Goal: Navigation & Orientation: Understand site structure

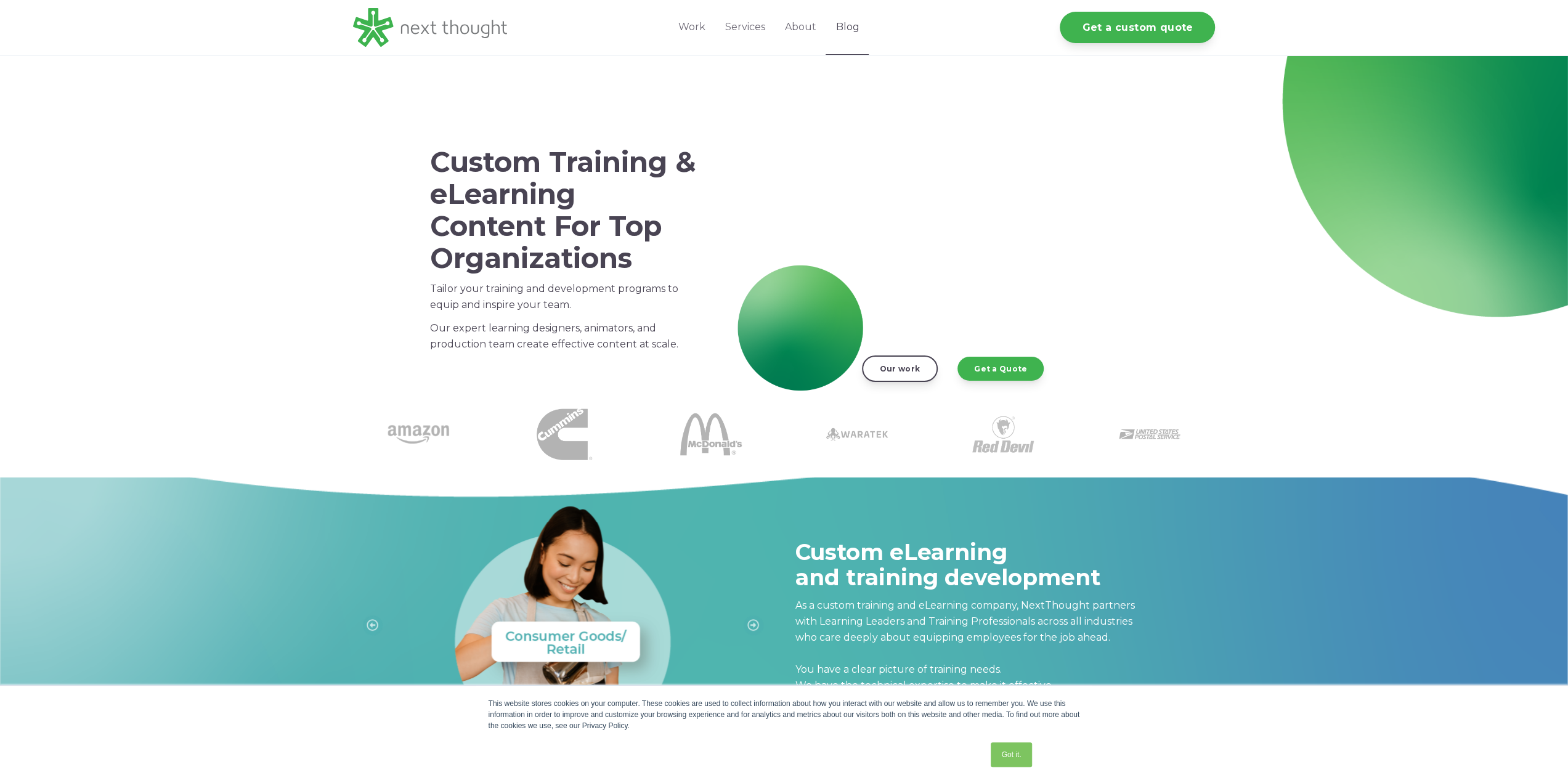
click at [859, 26] on link "Blog" at bounding box center [846, 27] width 43 height 55
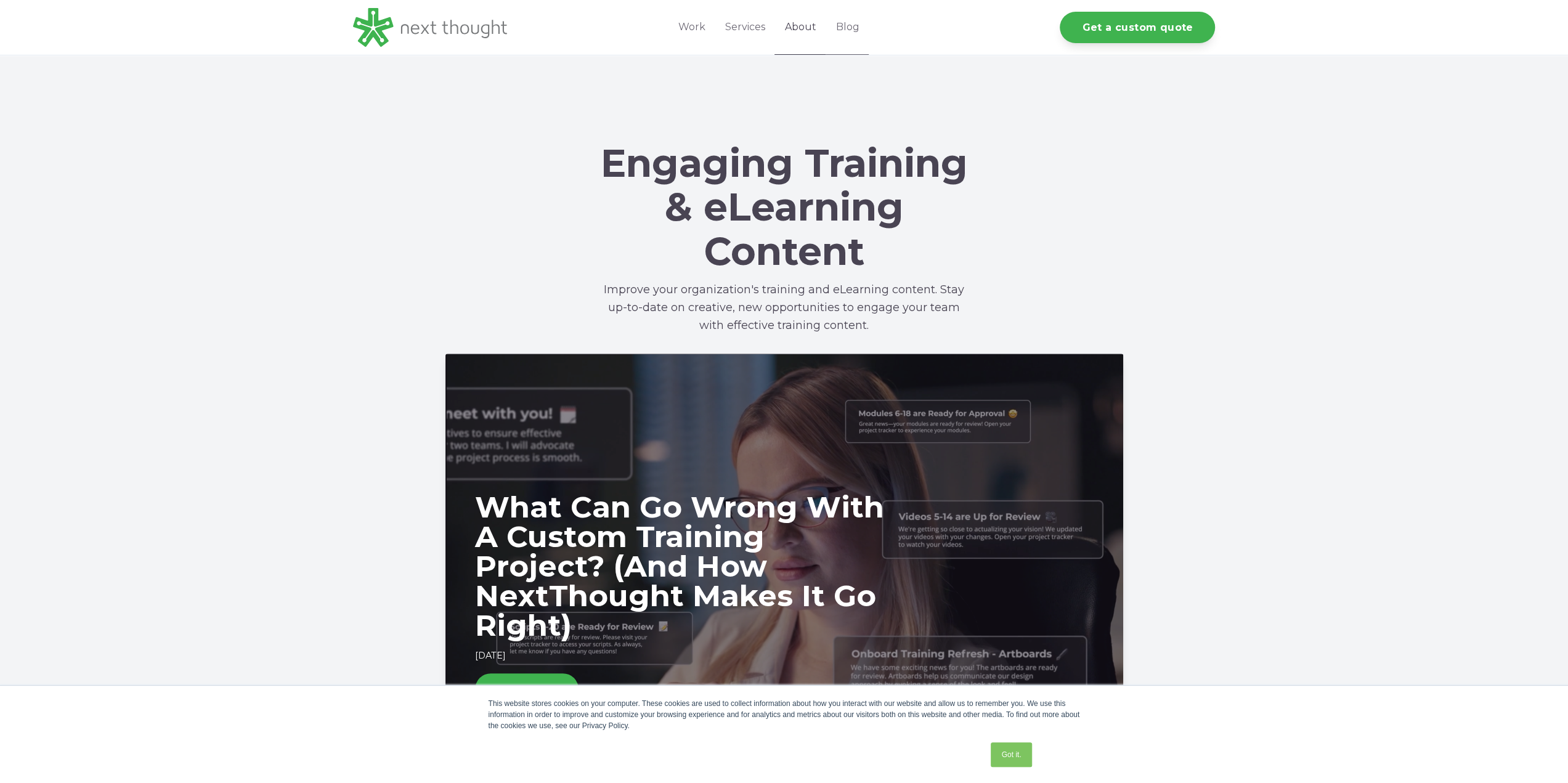
click at [799, 32] on link "About" at bounding box center [800, 27] width 51 height 55
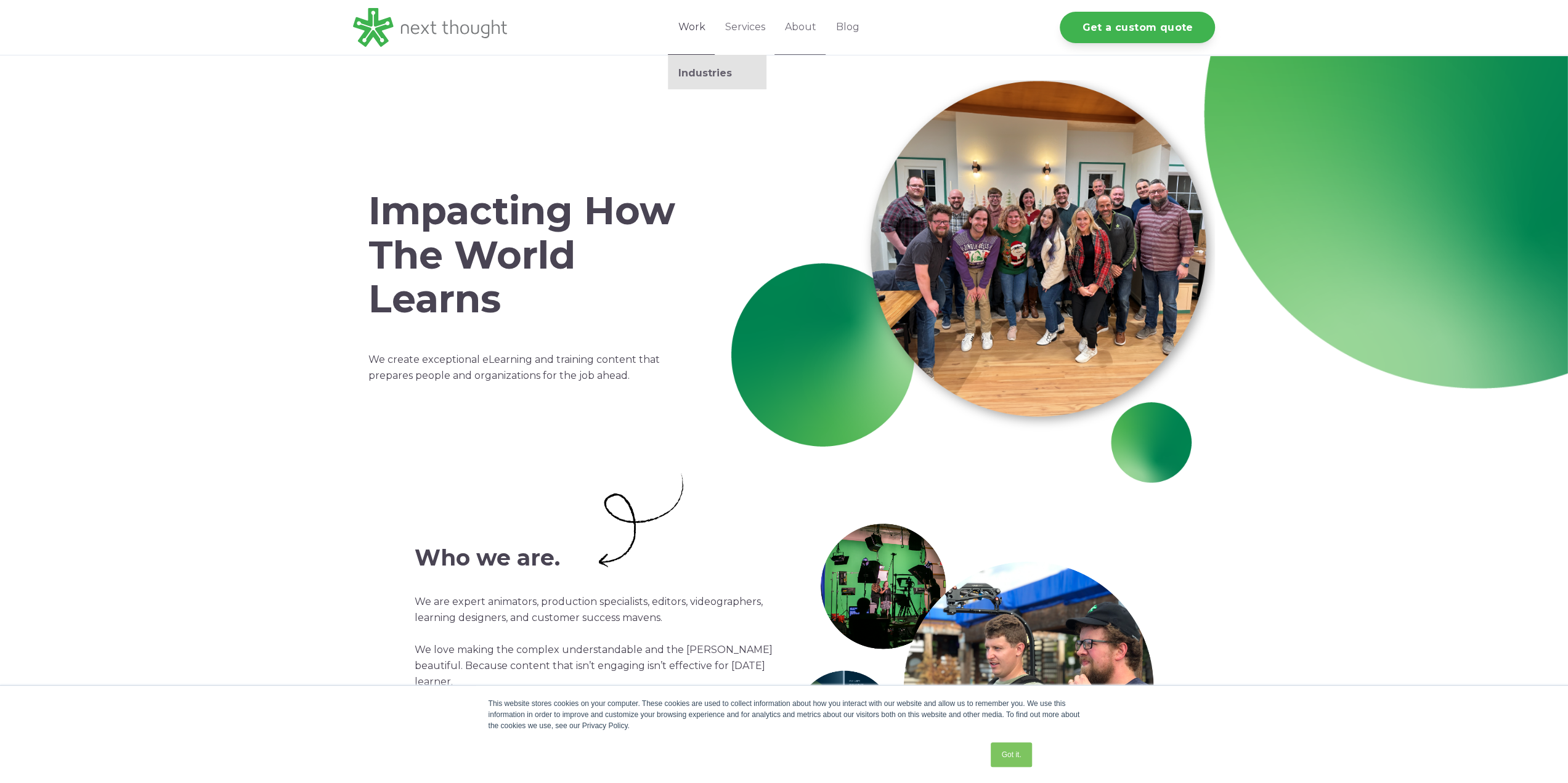
click at [688, 36] on link "Work" at bounding box center [691, 27] width 47 height 55
